Goal: Task Accomplishment & Management: Manage account settings

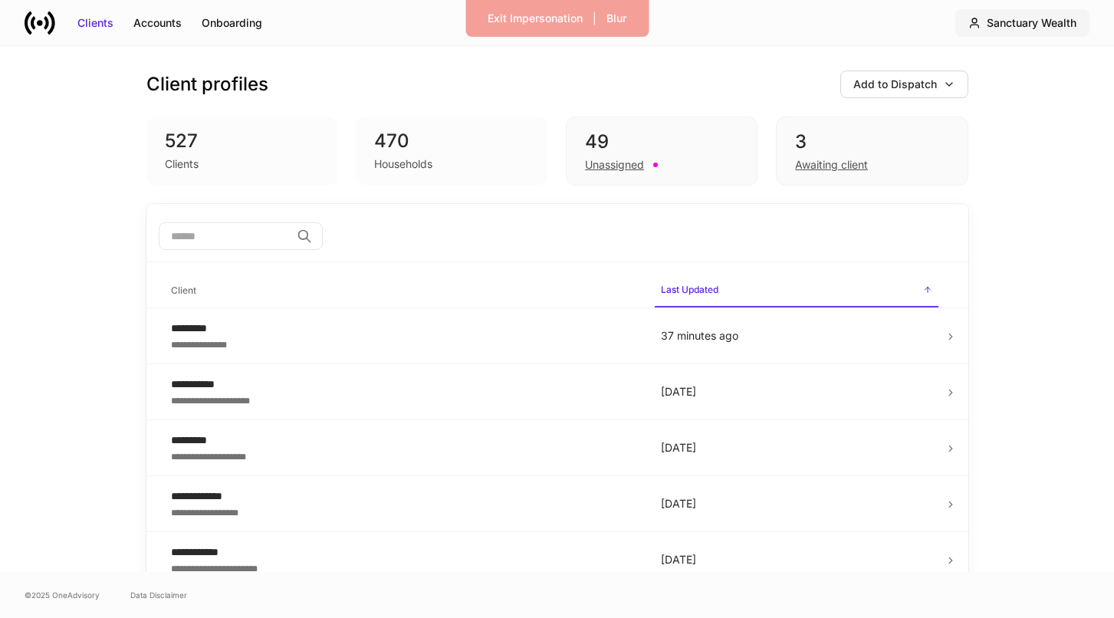
click at [1057, 24] on div "Sanctuary Wealth" at bounding box center [1032, 22] width 90 height 15
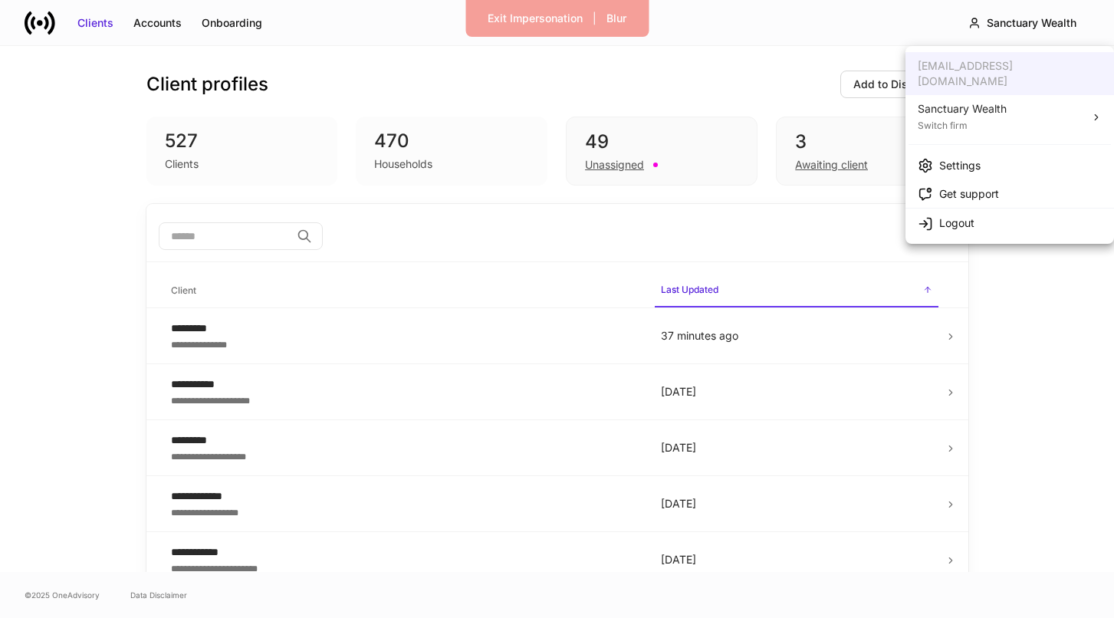
click at [1005, 101] on div "Sanctuary Wealth" at bounding box center [962, 108] width 89 height 15
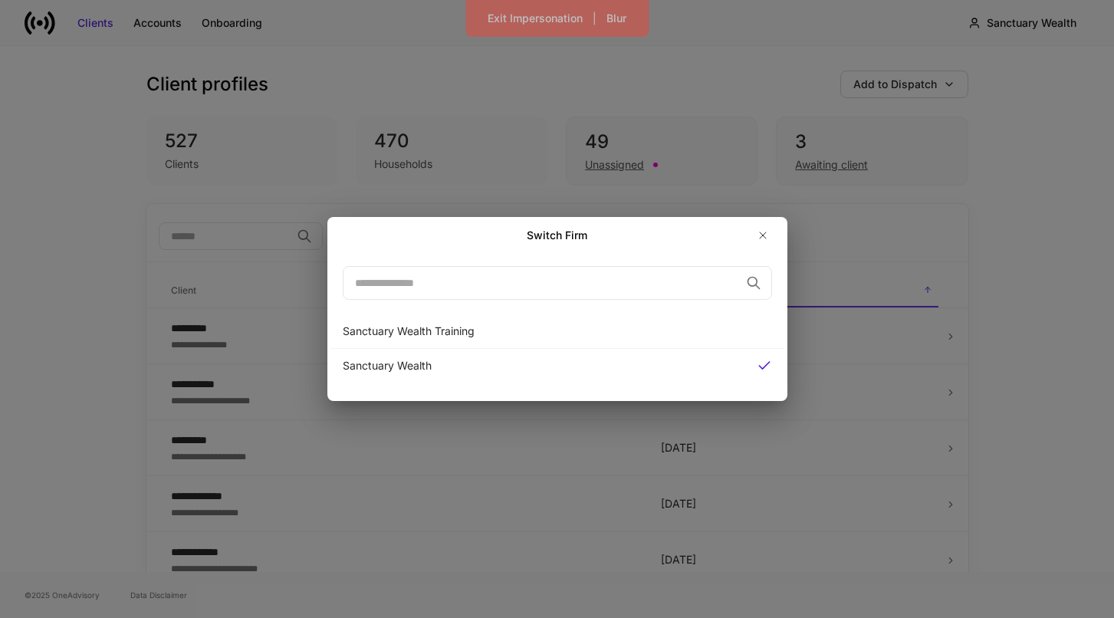
click at [979, 178] on div "Switch Firm ​ Sanctuary Wealth Training Sanctuary Wealth" at bounding box center [557, 309] width 1114 height 618
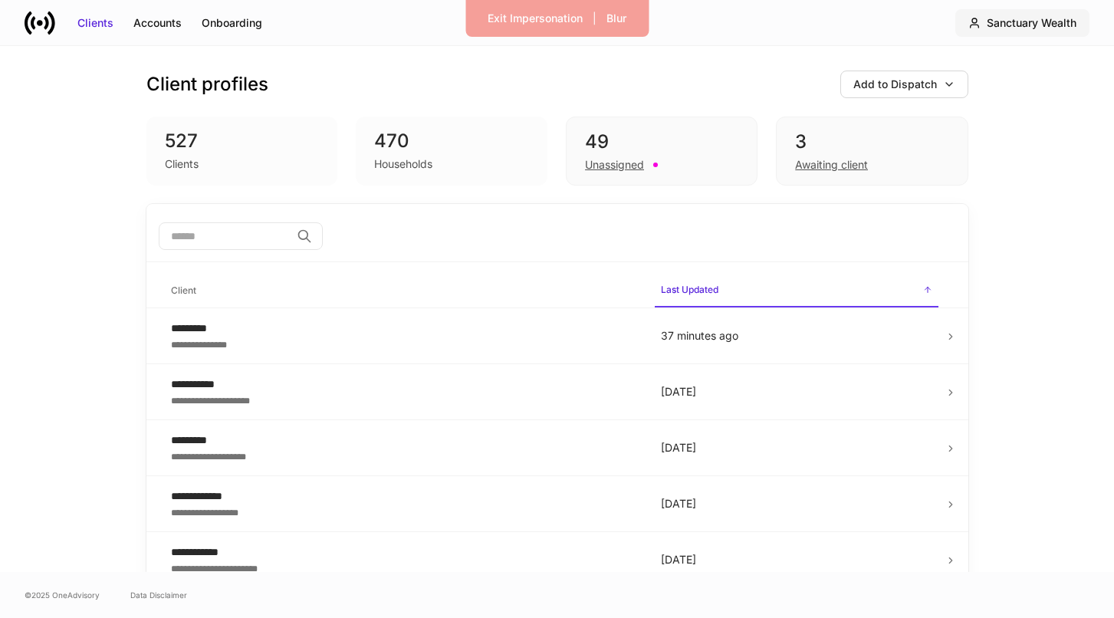
click at [1024, 25] on div "Sanctuary Wealth" at bounding box center [1032, 22] width 90 height 15
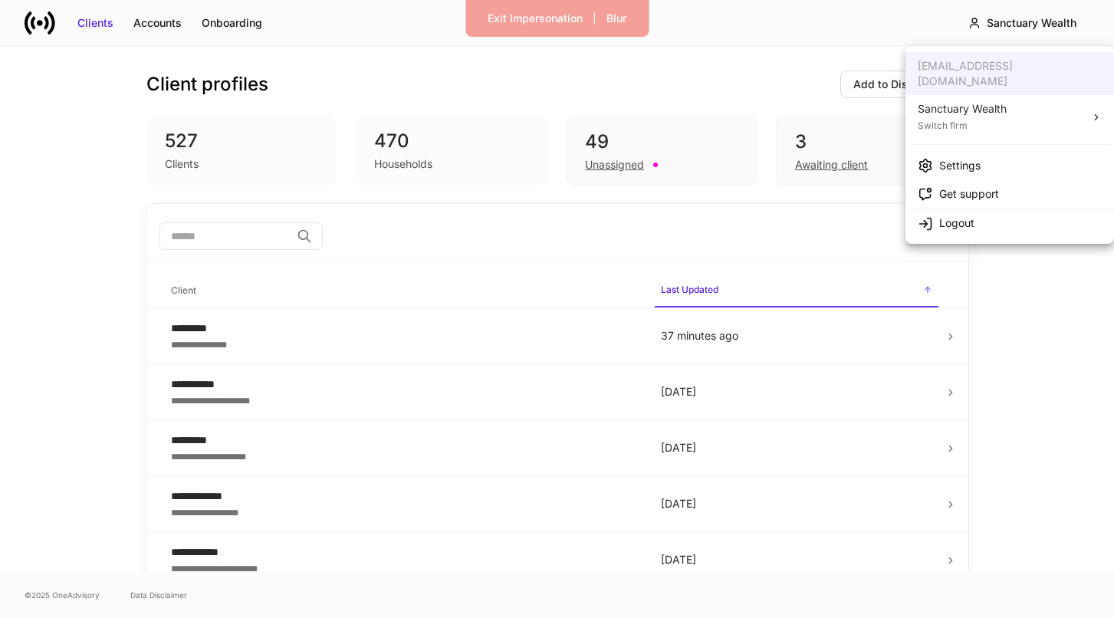
click at [979, 158] on div "Settings" at bounding box center [959, 165] width 41 height 15
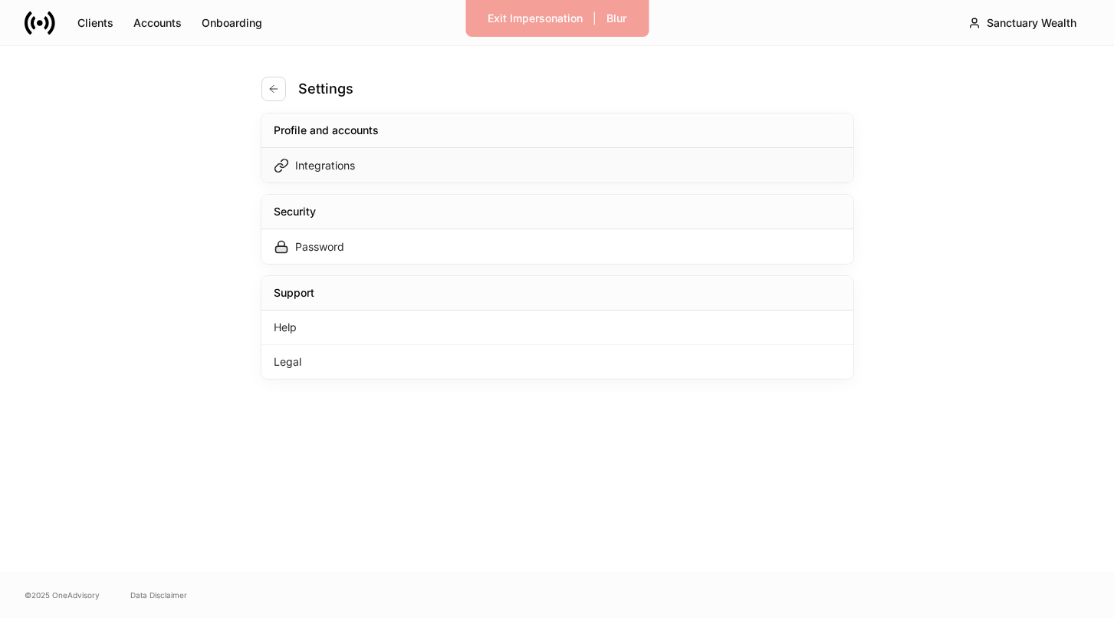
click at [703, 163] on div "Integrations" at bounding box center [558, 165] width 592 height 35
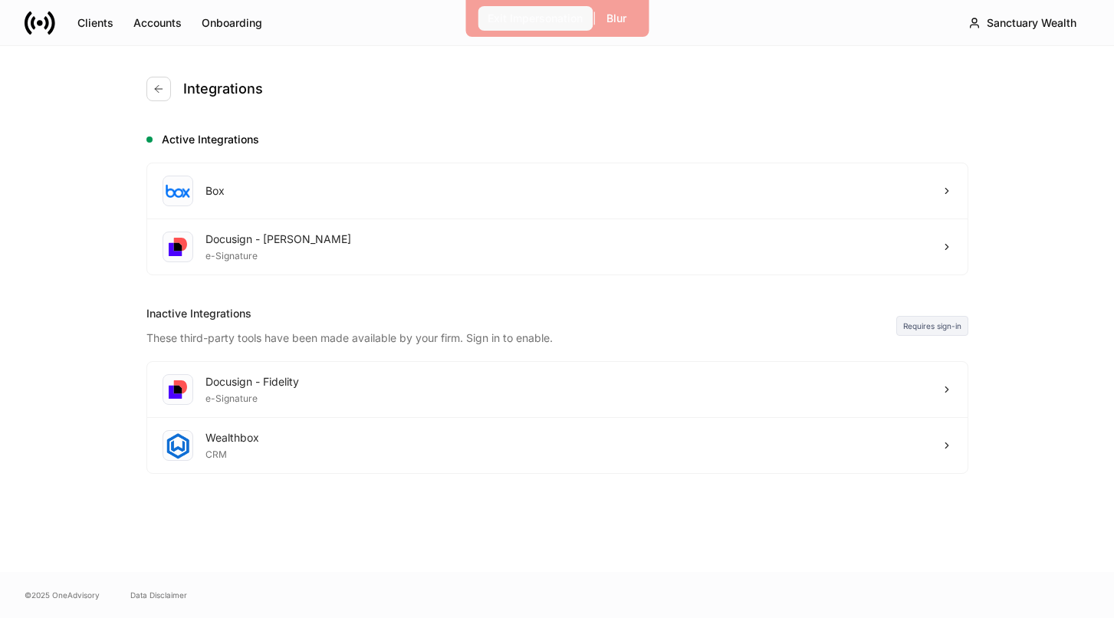
click at [558, 25] on div "Exit Impersonation" at bounding box center [535, 18] width 95 height 15
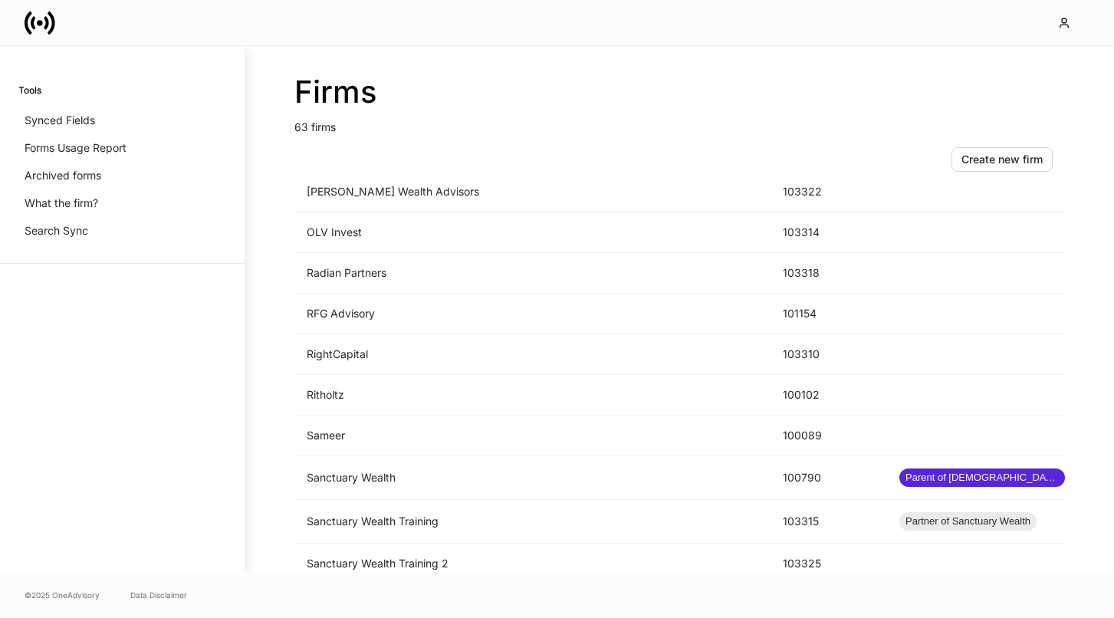
scroll to position [1972, 0]
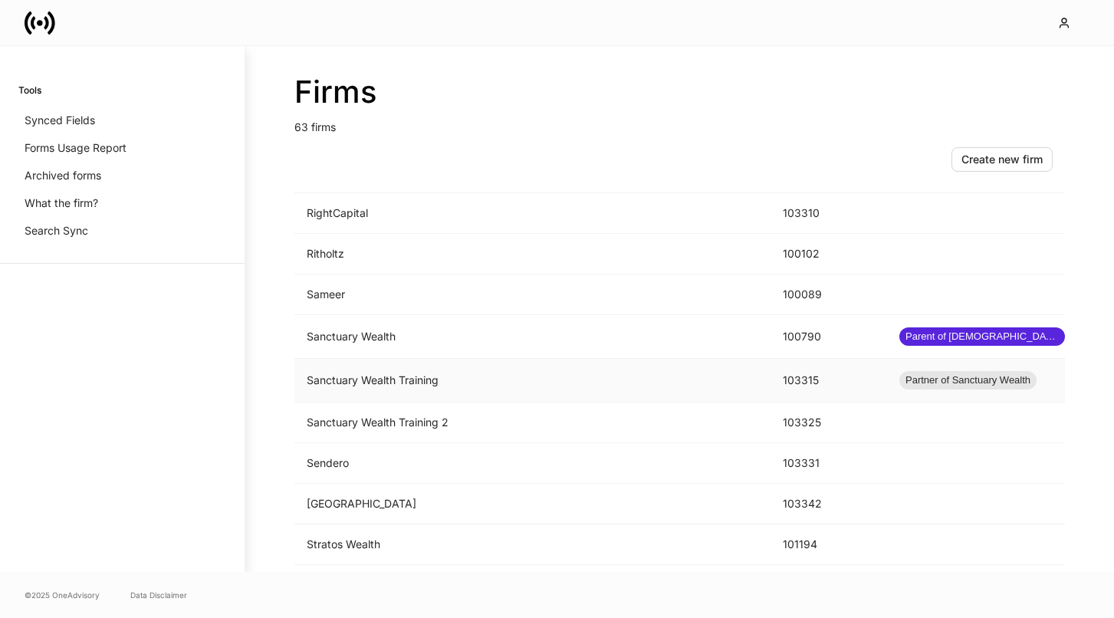
click at [600, 387] on td "Sanctuary Wealth Training" at bounding box center [533, 381] width 476 height 44
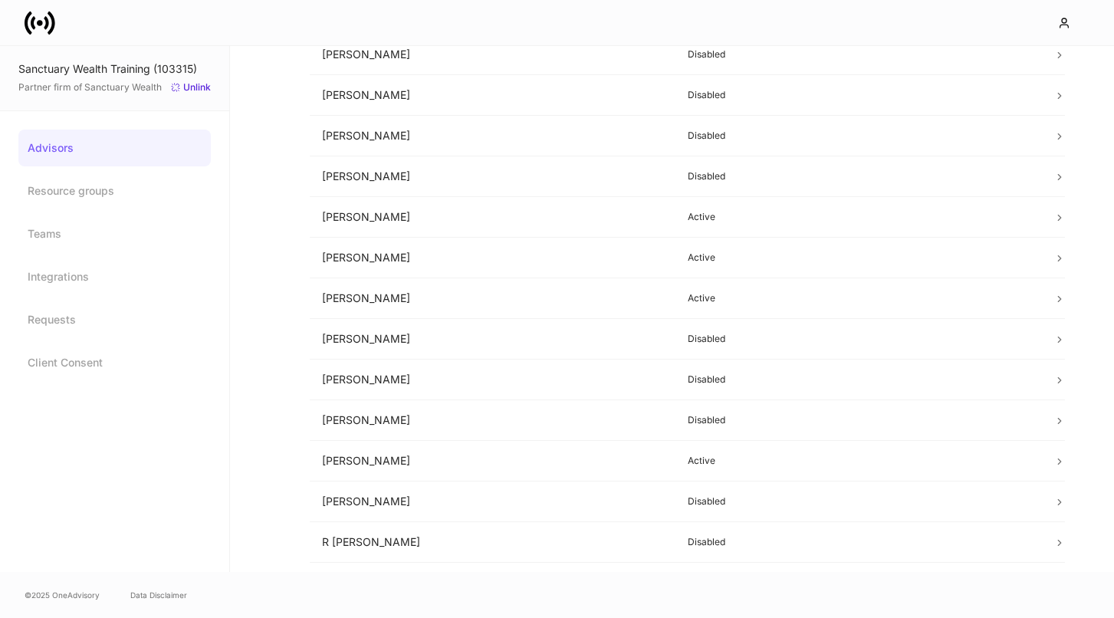
scroll to position [619, 0]
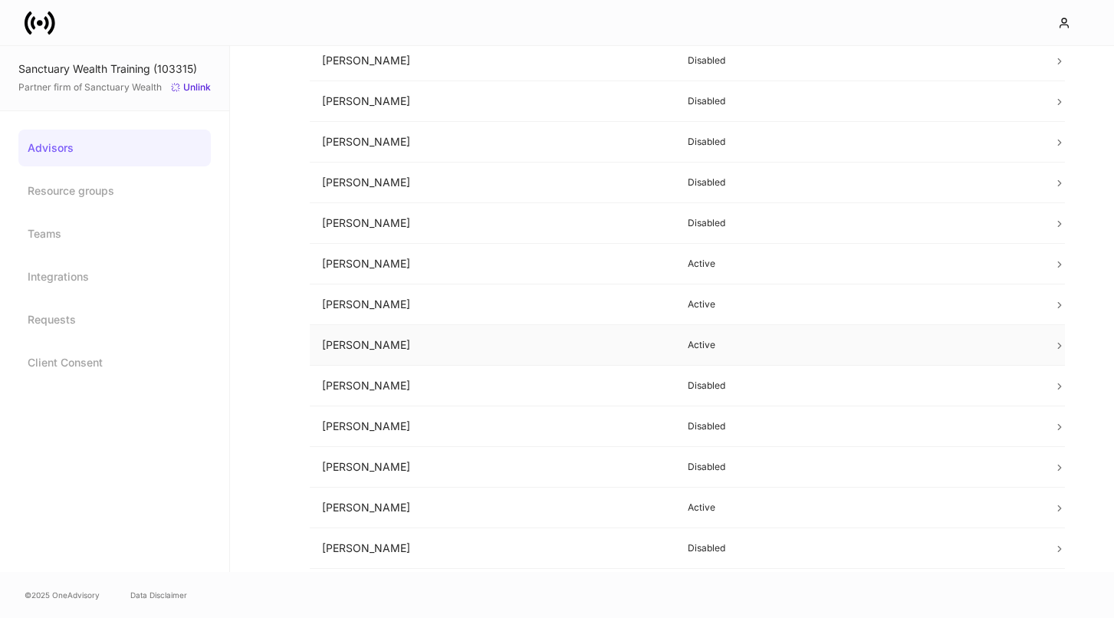
click at [571, 341] on td "[PERSON_NAME]" at bounding box center [493, 345] width 366 height 41
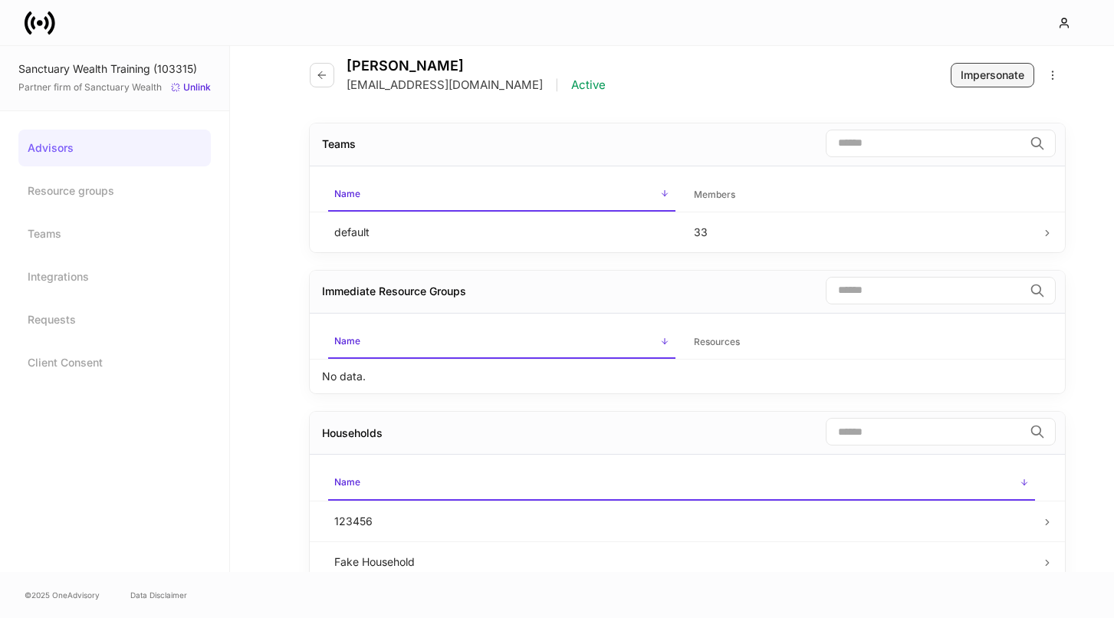
click at [965, 77] on div "Impersonate" at bounding box center [993, 74] width 64 height 15
